Goal: Information Seeking & Learning: Understand process/instructions

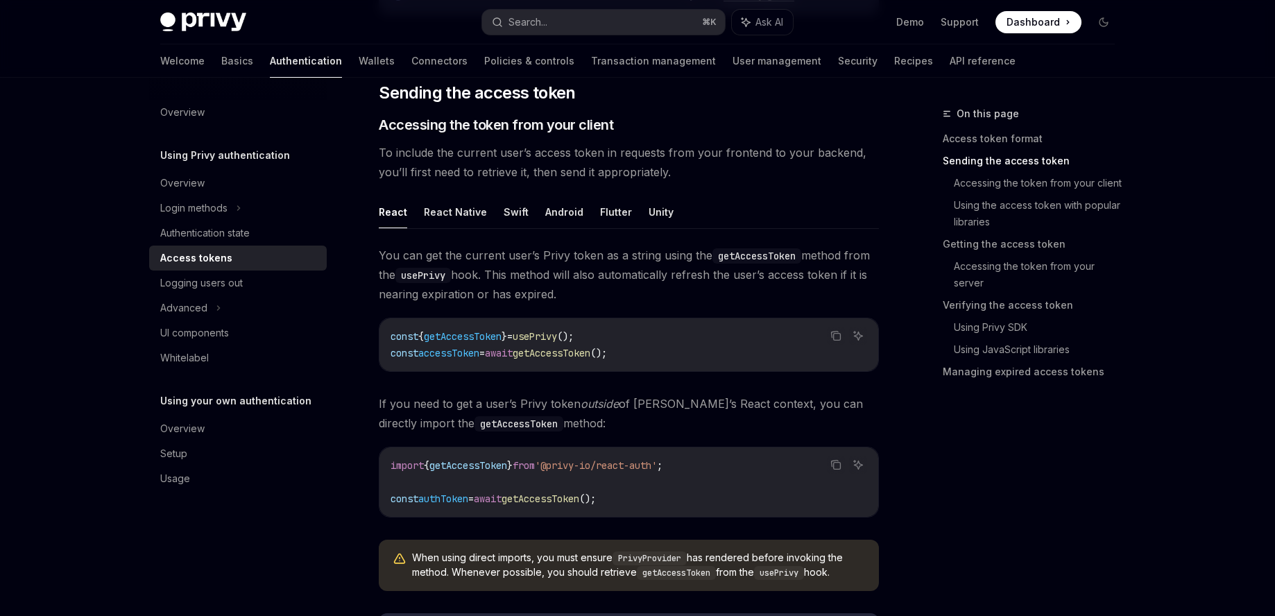
scroll to position [557, 0]
click at [795, 412] on span "If you need to get a user’s Privy token outside of Privy’s React context, you c…" at bounding box center [629, 412] width 500 height 39
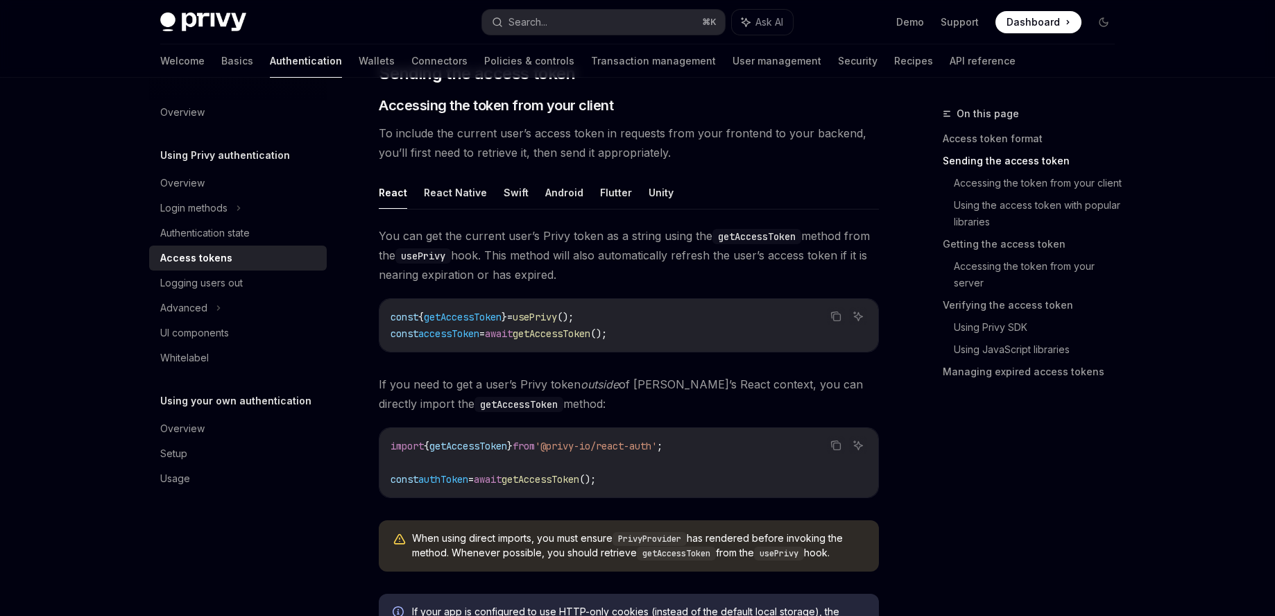
scroll to position [577, 0]
click at [657, 446] on span "'@privy-io/react-auth'" at bounding box center [596, 444] width 122 height 12
click at [838, 443] on icon "Copy the contents from the code block" at bounding box center [836, 443] width 11 height 11
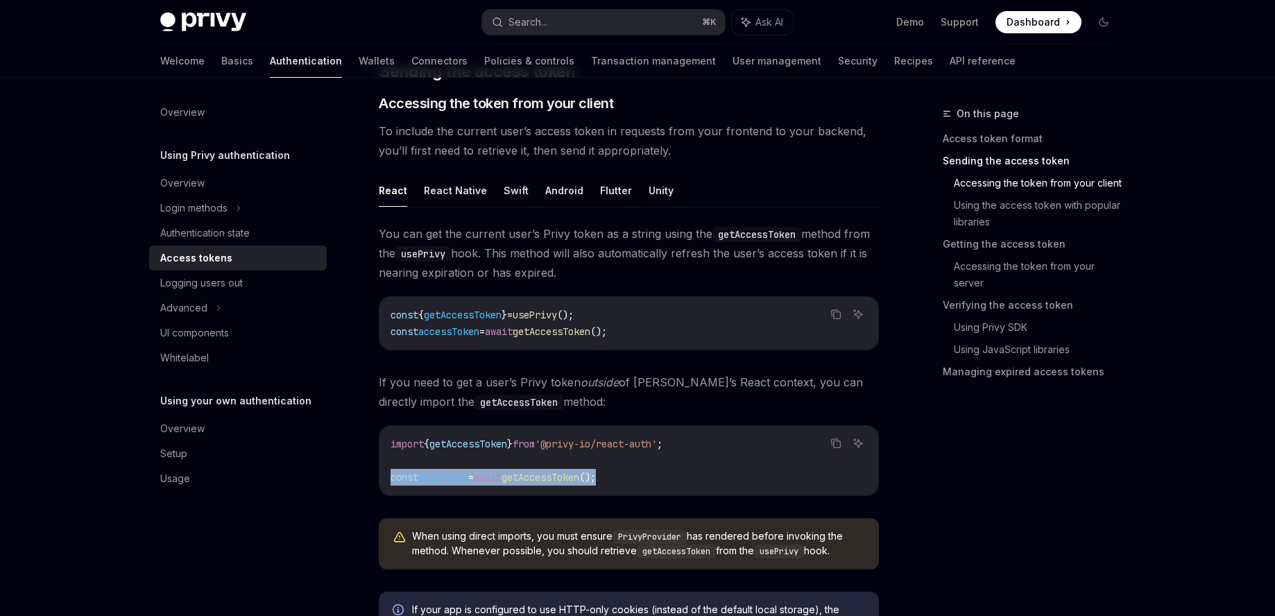
drag, startPoint x: 638, startPoint y: 473, endPoint x: 391, endPoint y: 476, distance: 247.8
click at [391, 476] on code "import { getAccessToken } from '@privy-io/react-auth' ; const authToken = await…" at bounding box center [629, 461] width 477 height 50
copy span "const authToken = await getAccessToken ();"
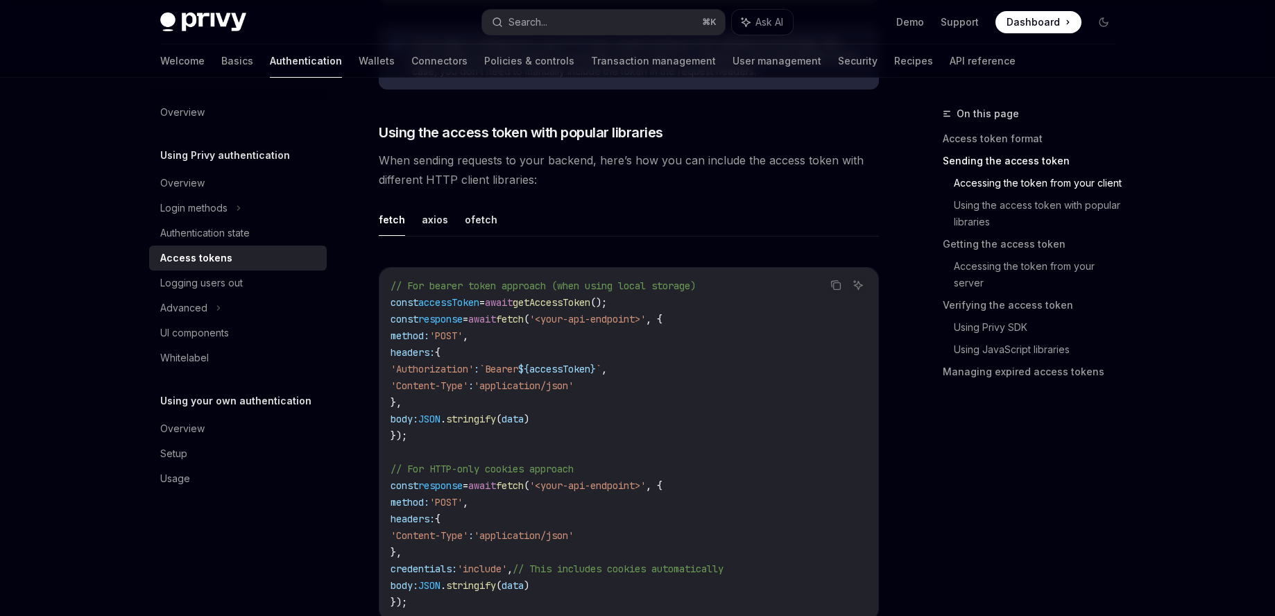
scroll to position [1144, 0]
click at [436, 221] on button "axios" at bounding box center [435, 219] width 26 height 33
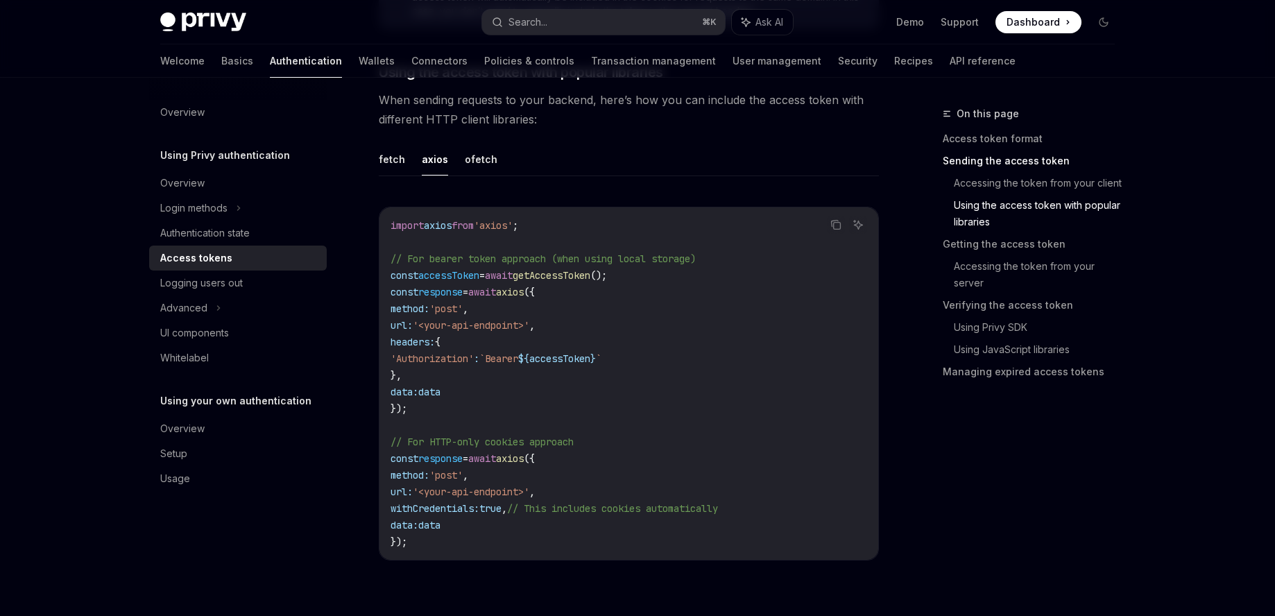
scroll to position [1171, 0]
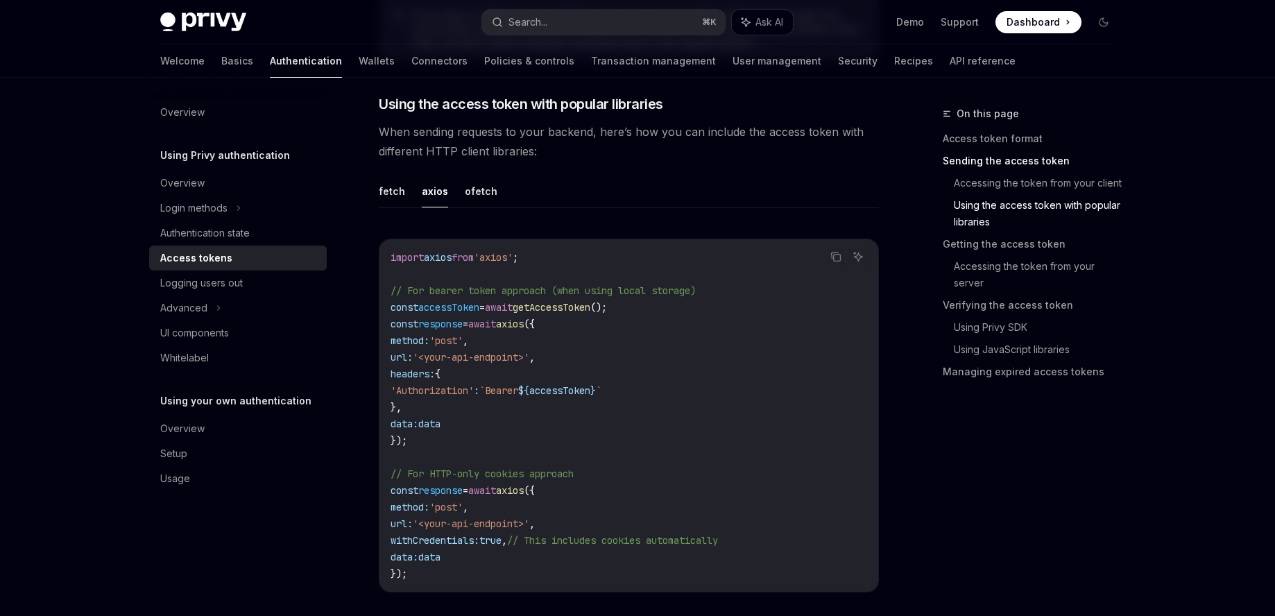
drag, startPoint x: 497, startPoint y: 189, endPoint x: 471, endPoint y: 189, distance: 25.7
click at [497, 189] on ul "fetch axios ofetch" at bounding box center [629, 191] width 500 height 33
click at [394, 191] on button "fetch" at bounding box center [392, 191] width 26 height 33
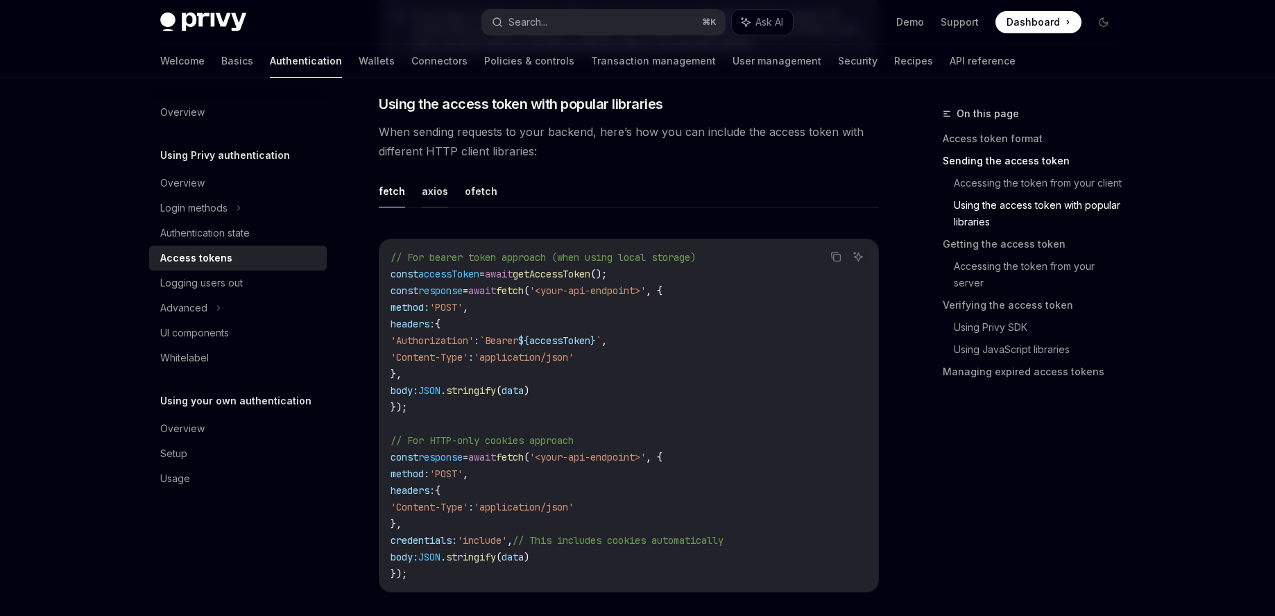
click at [425, 192] on button "axios" at bounding box center [435, 191] width 26 height 33
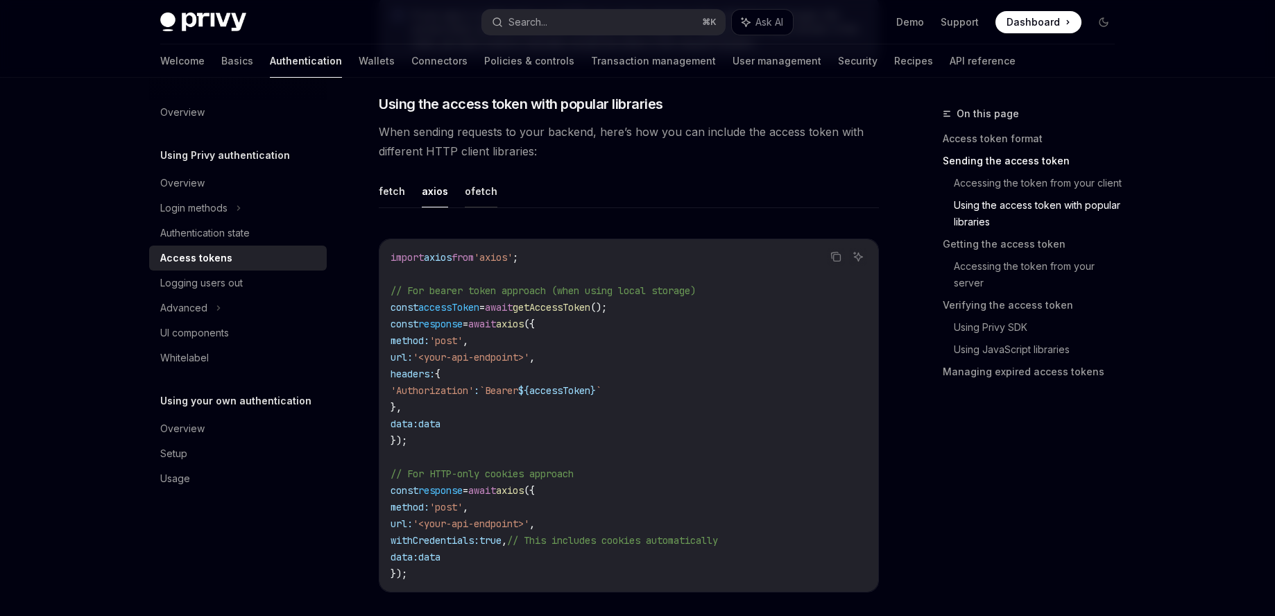
click at [481, 192] on button "ofetch" at bounding box center [481, 191] width 33 height 33
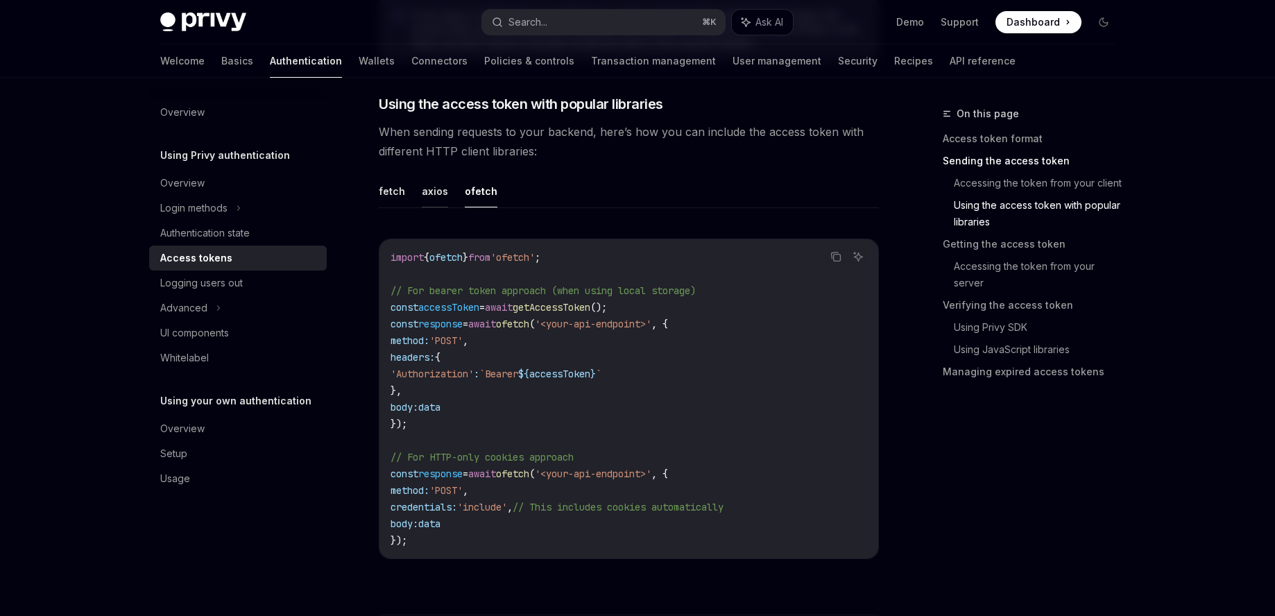
click at [433, 193] on button "axios" at bounding box center [435, 191] width 26 height 33
type textarea "*"
